Goal: Task Accomplishment & Management: Complete application form

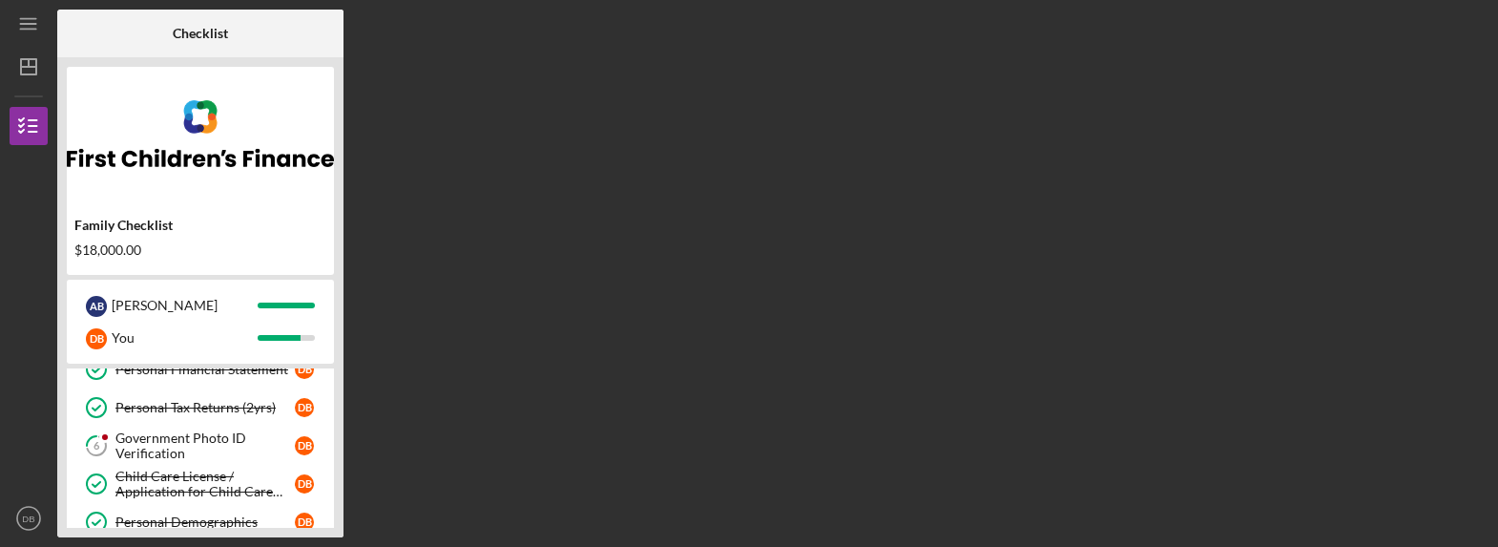
scroll to position [175, 0]
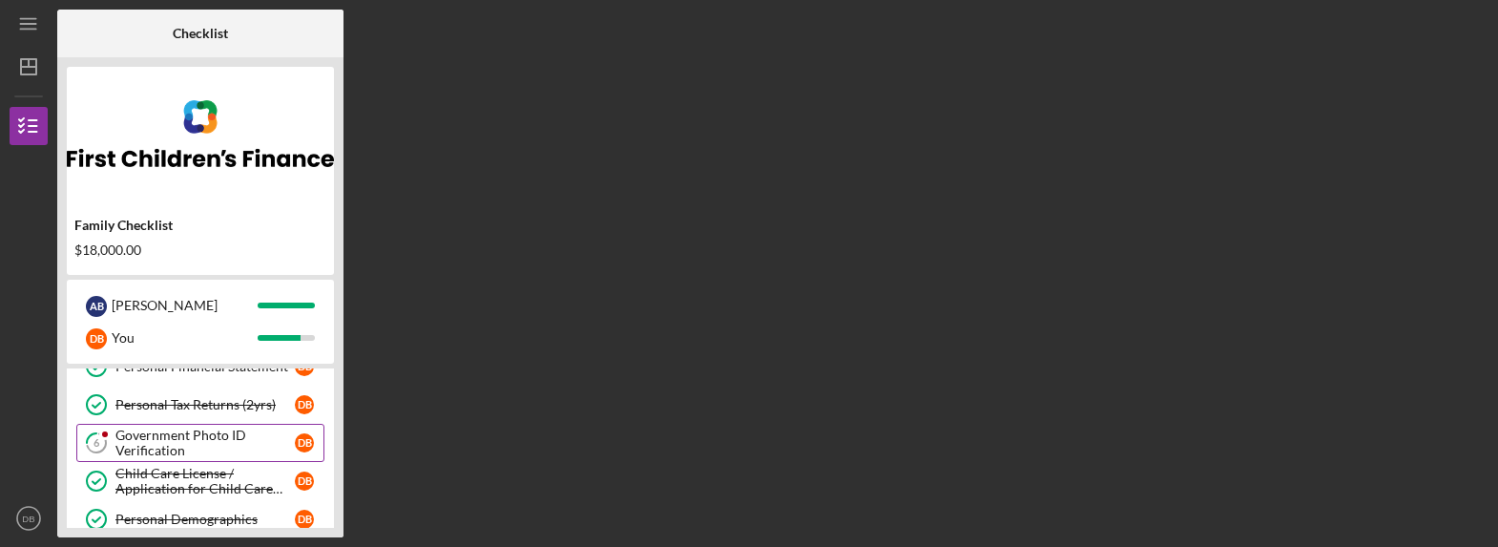
click at [221, 433] on div "Government Photo ID Verification" at bounding box center [204, 442] width 179 height 31
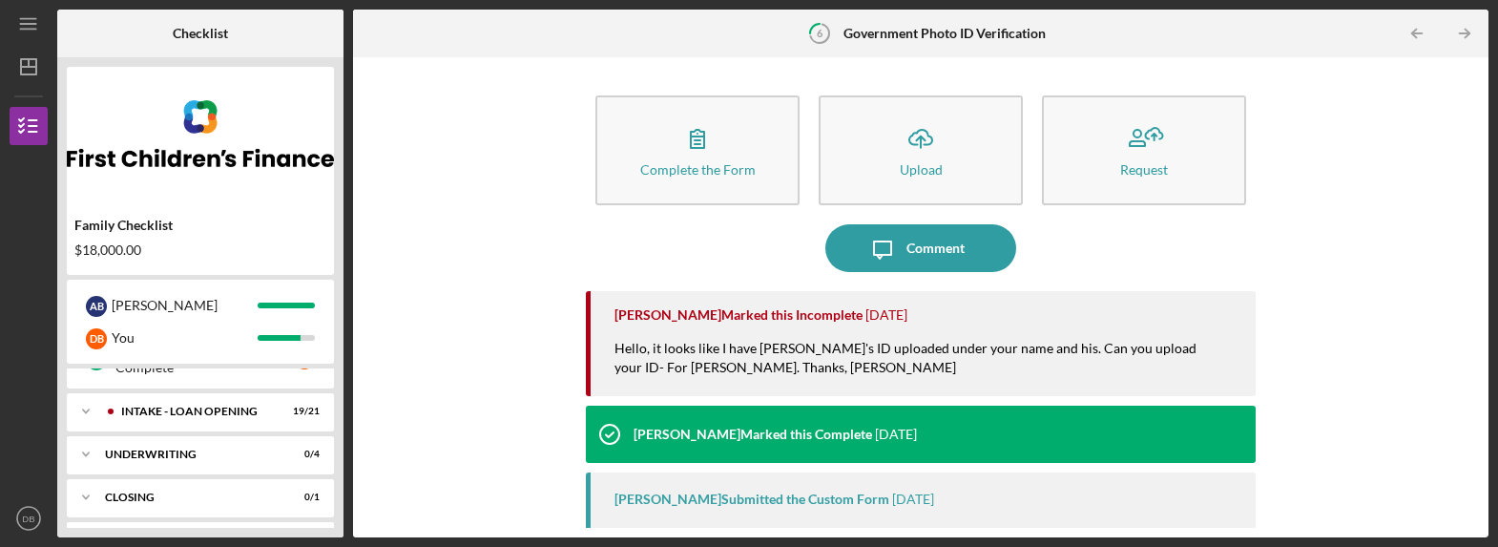
scroll to position [428, 0]
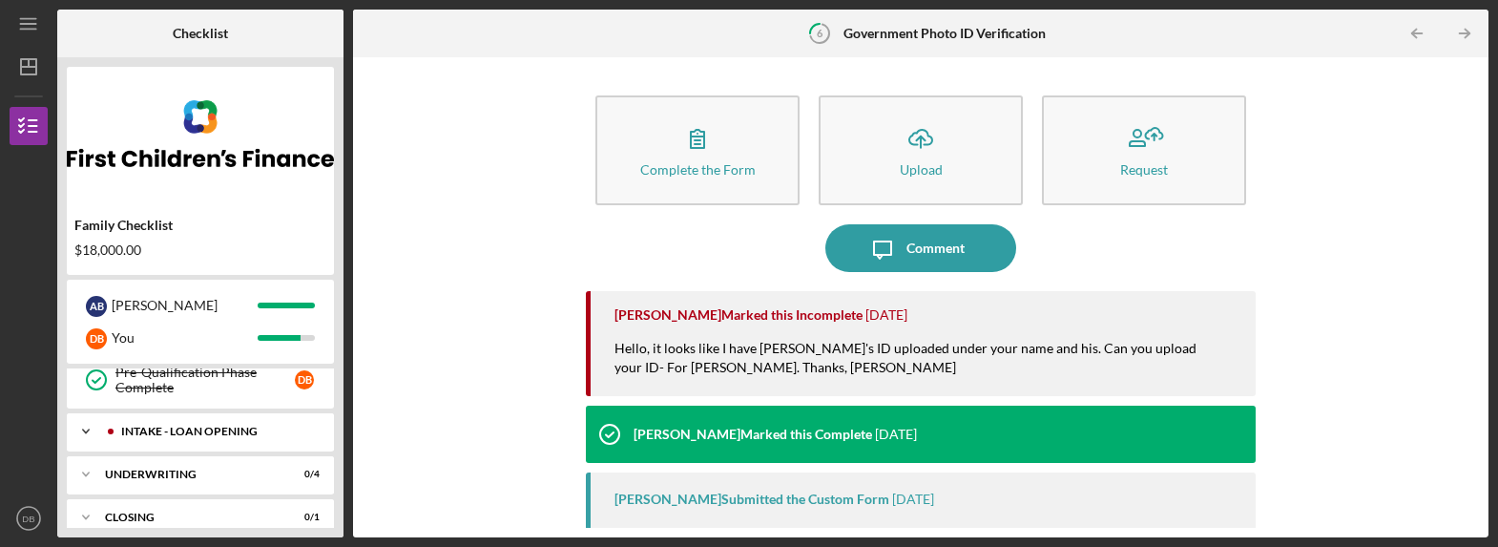
click at [86, 423] on icon "Icon/Expander" at bounding box center [86, 431] width 38 height 38
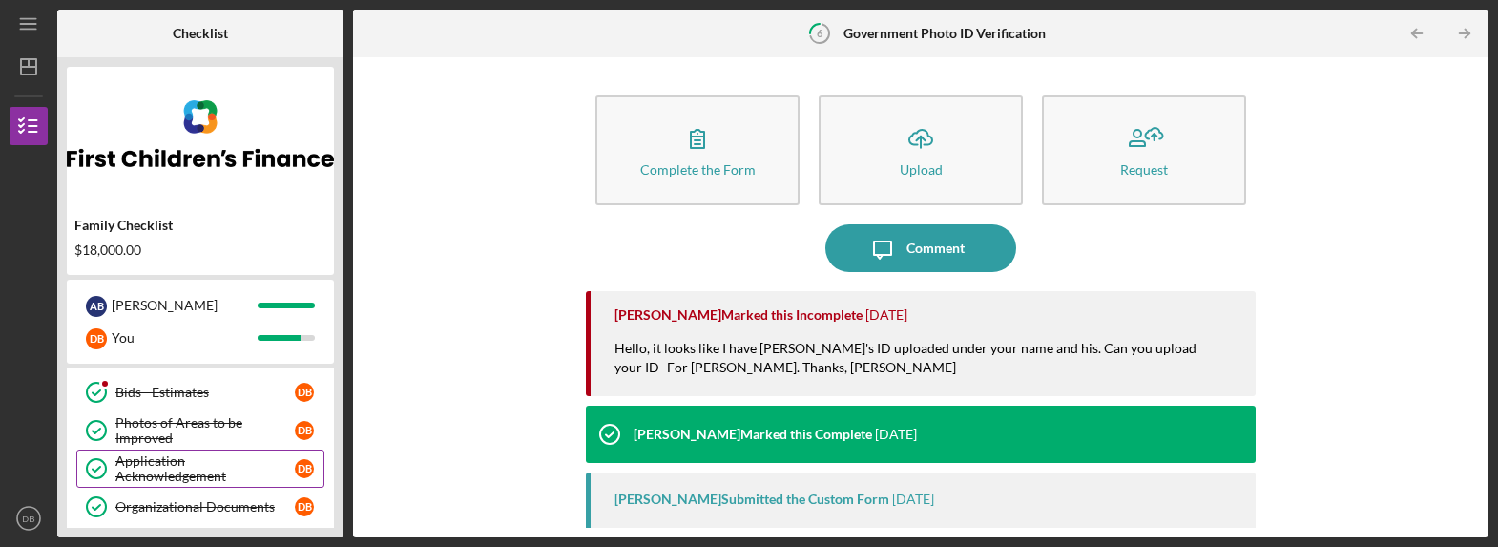
scroll to position [1090, 0]
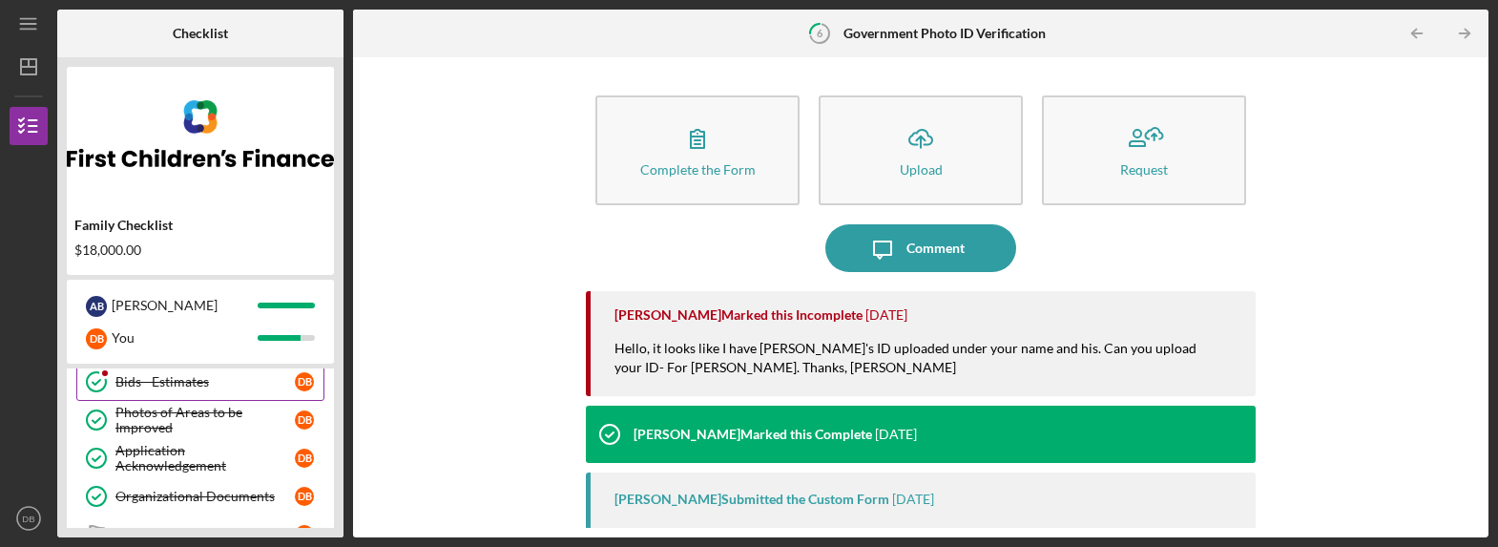
click at [165, 379] on div "Bids - Estimates" at bounding box center [204, 381] width 179 height 15
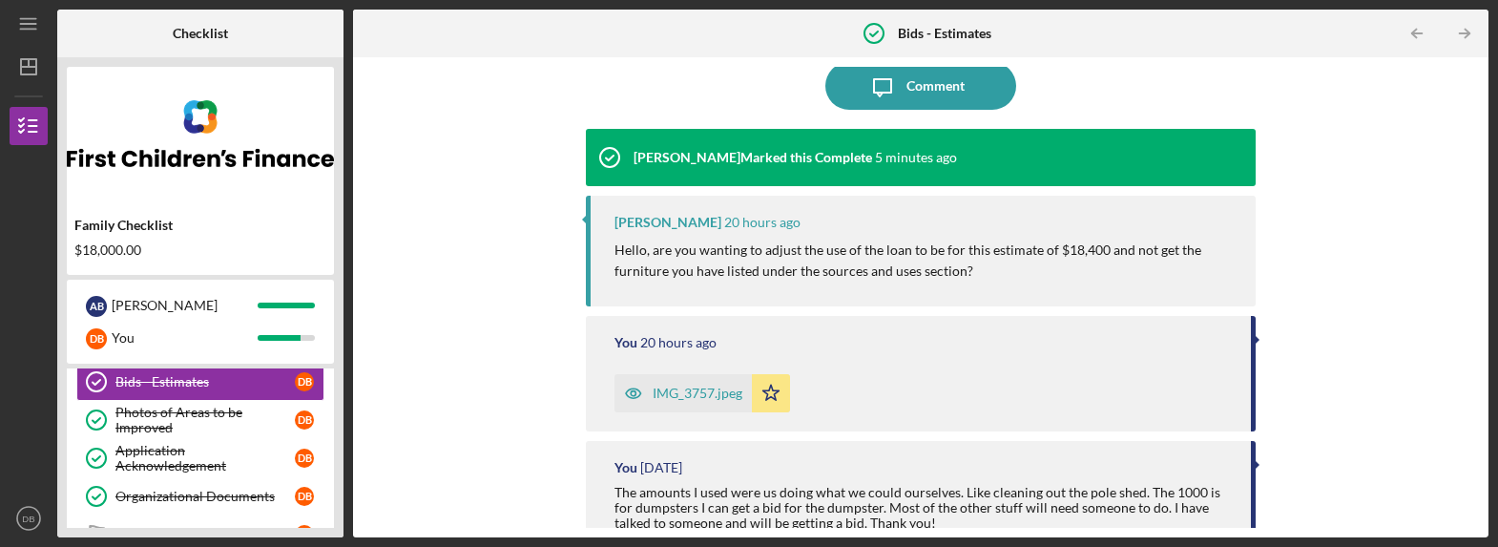
scroll to position [164, 0]
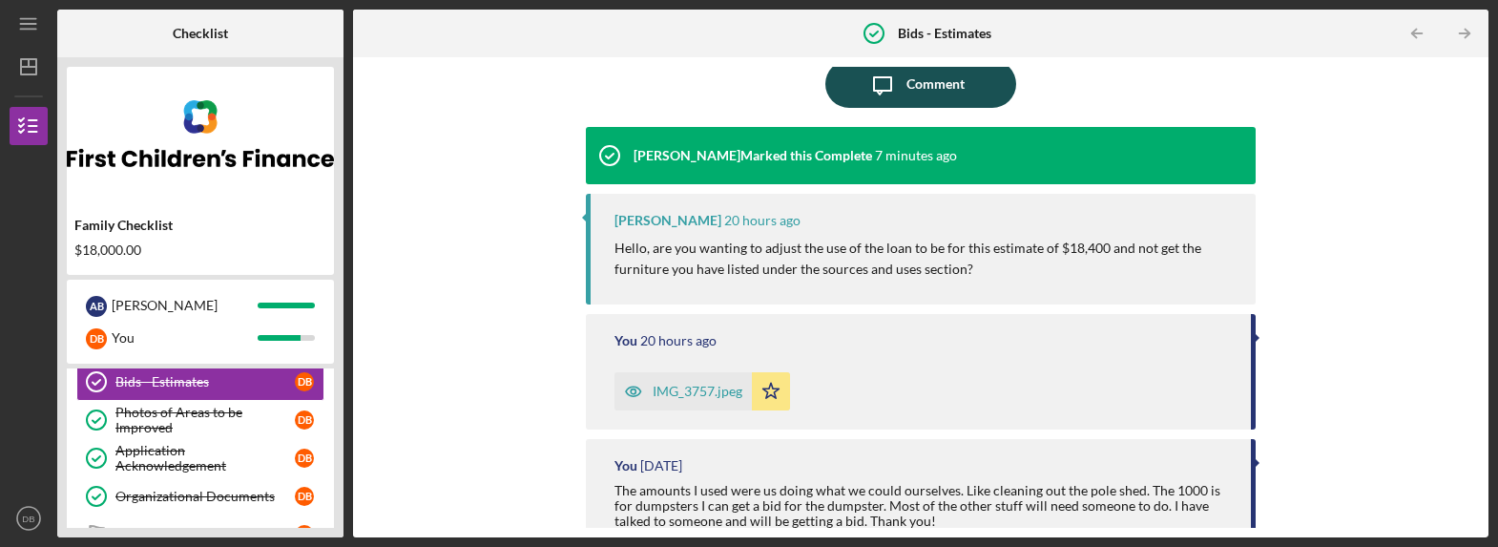
click at [924, 84] on div "Comment" at bounding box center [935, 84] width 58 height 48
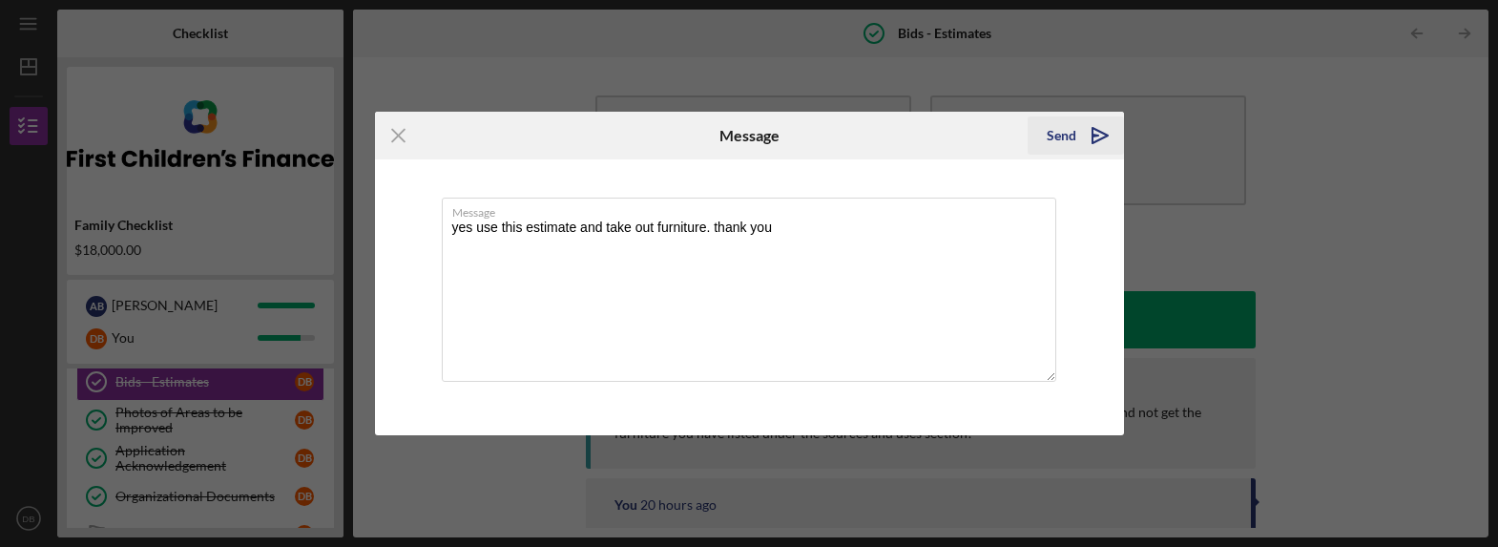
type textarea "yes use this estimate and take out furniture. thank you"
click at [1062, 125] on div "Send" at bounding box center [1061, 135] width 30 height 38
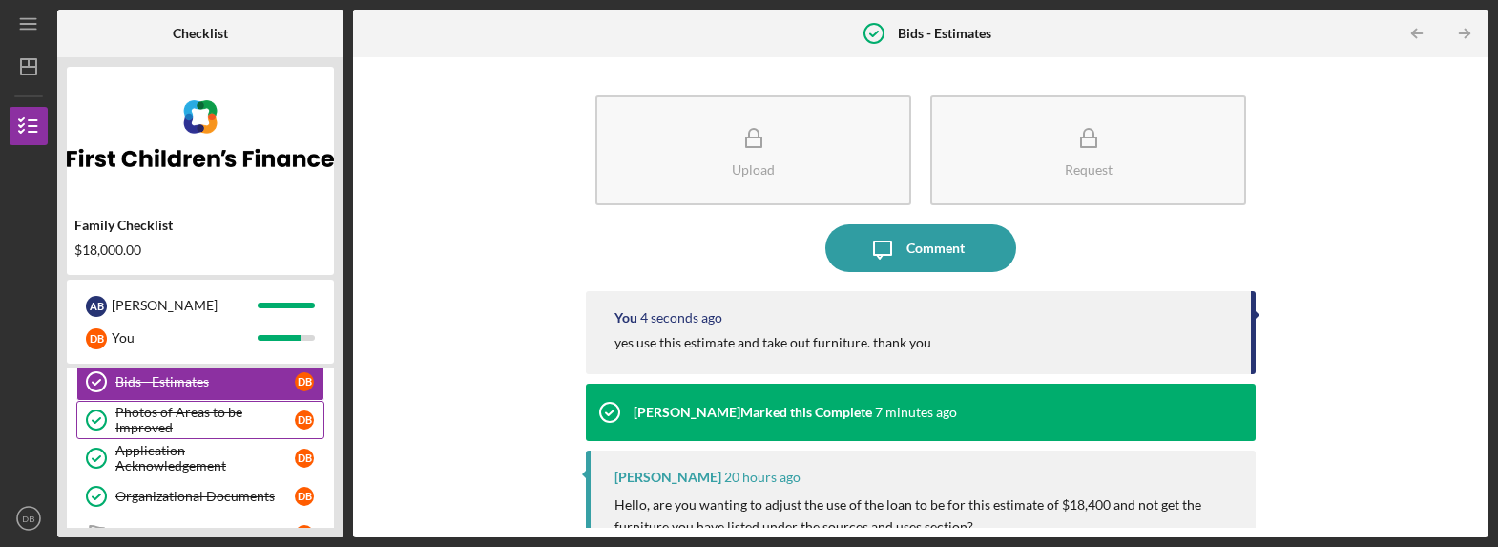
click at [172, 432] on div "Photos of Areas to be Improved" at bounding box center [204, 419] width 179 height 31
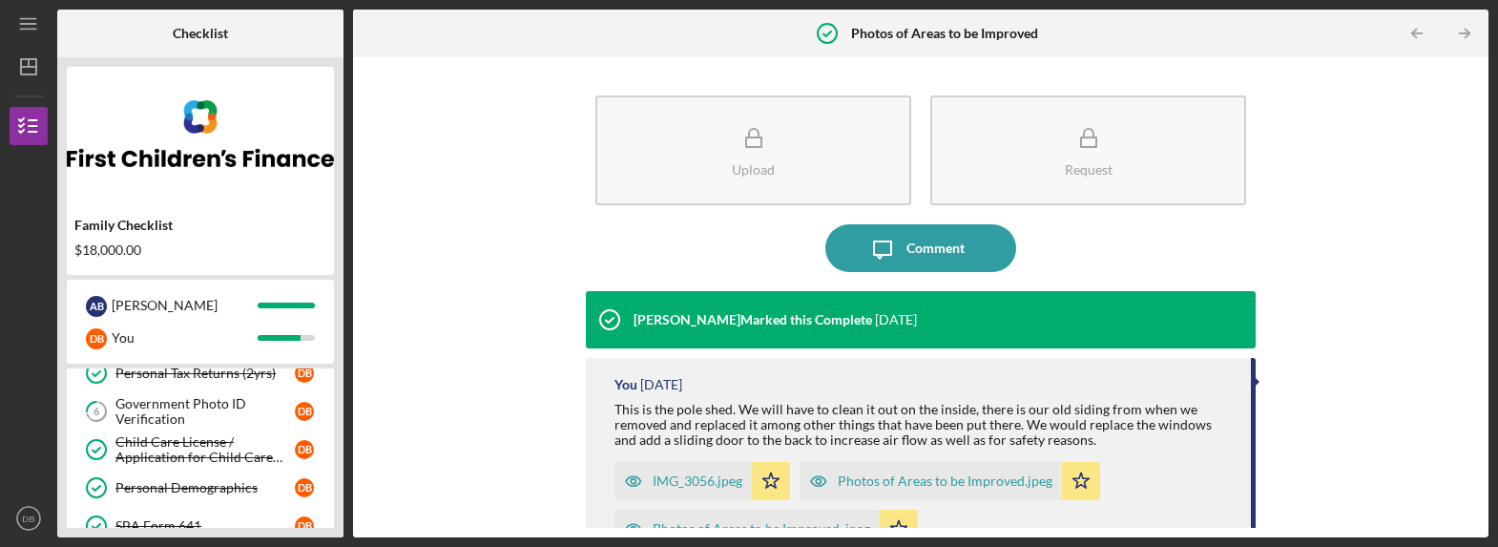
scroll to position [207, 0]
click at [167, 405] on div "Government Photo ID Verification" at bounding box center [204, 410] width 179 height 31
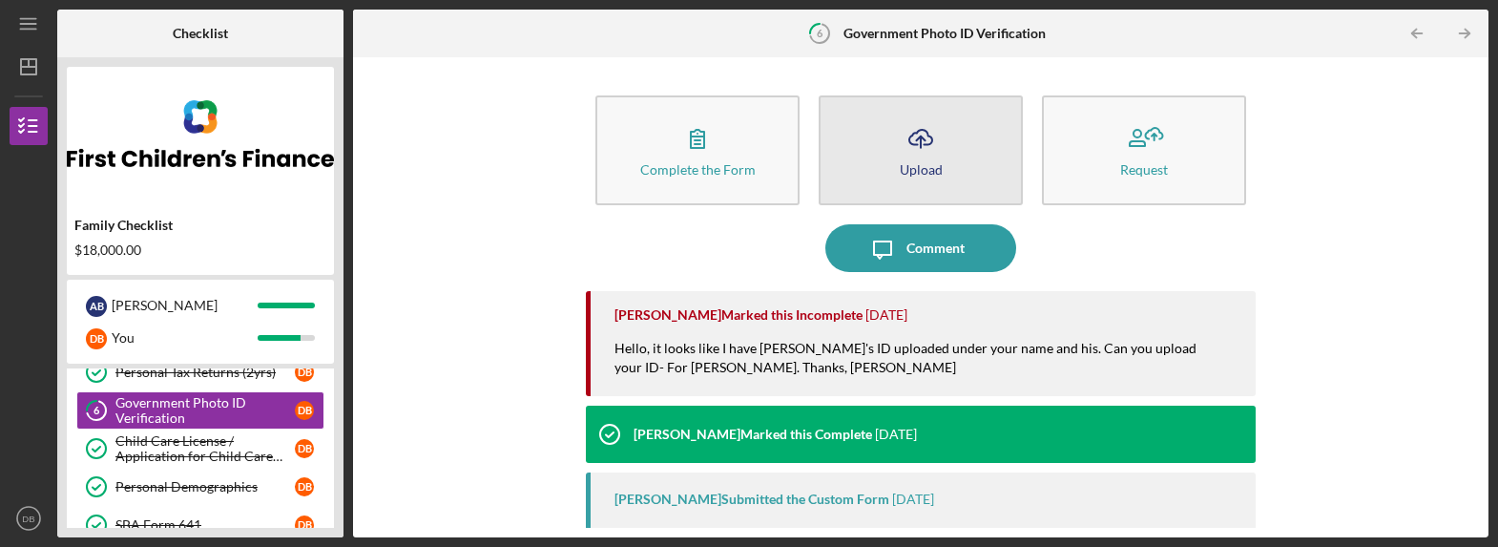
click at [920, 149] on icon "Icon/Upload" at bounding box center [921, 138] width 48 height 48
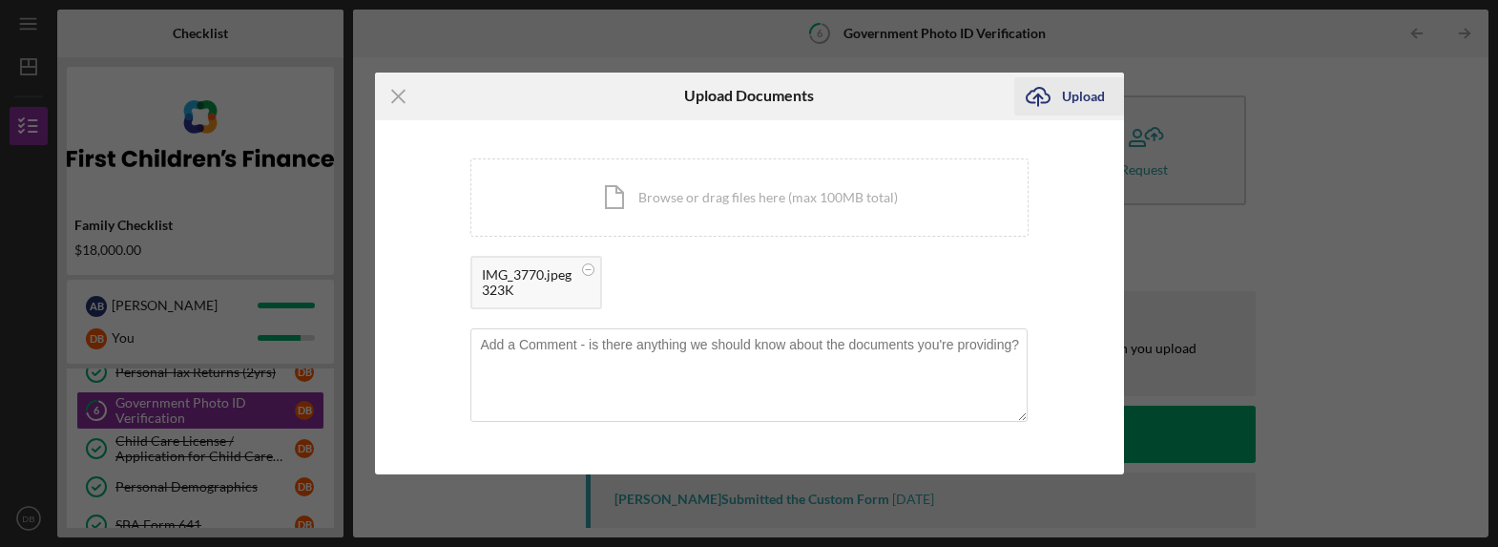
click at [1057, 98] on icon "Icon/Upload" at bounding box center [1038, 96] width 48 height 48
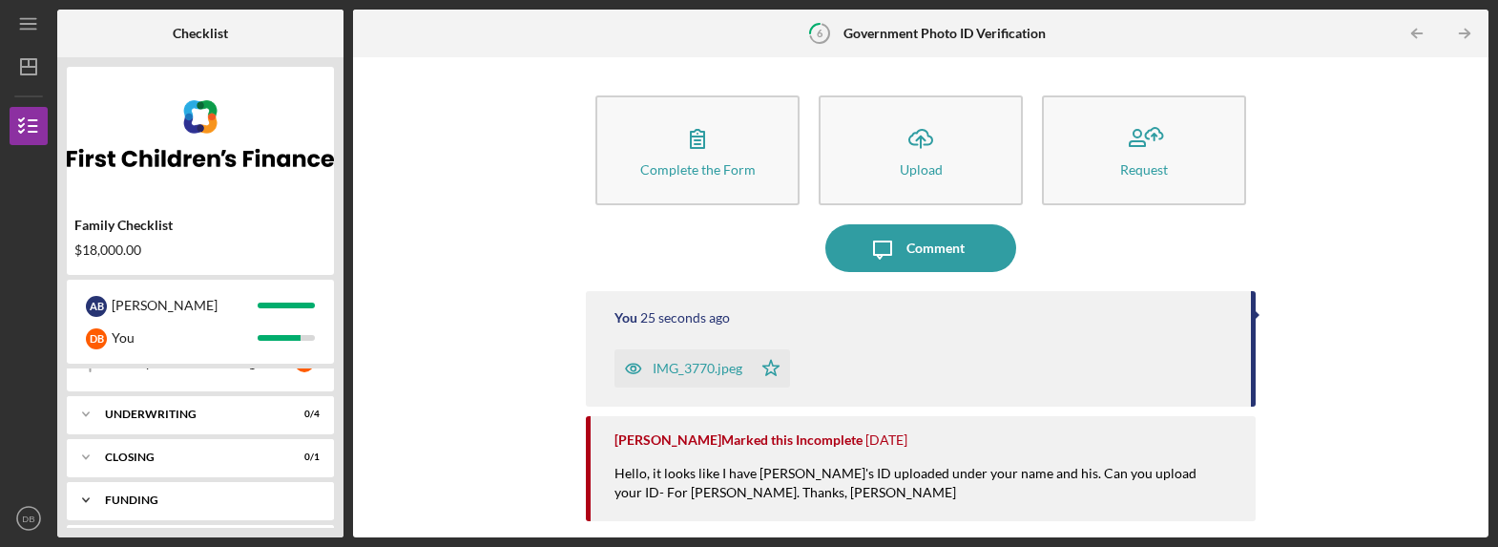
scroll to position [1297, 0]
click at [84, 414] on icon "Icon/Expander" at bounding box center [86, 417] width 38 height 38
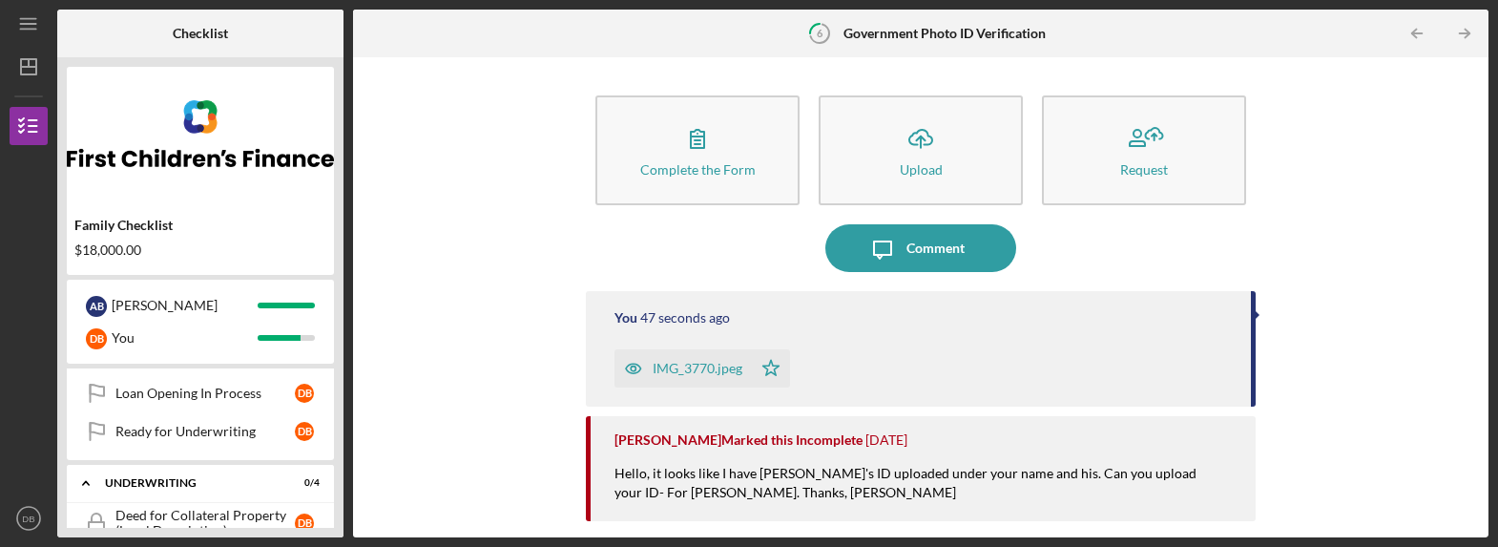
scroll to position [1228, 0]
